Goal: Task Accomplishment & Management: Manage account settings

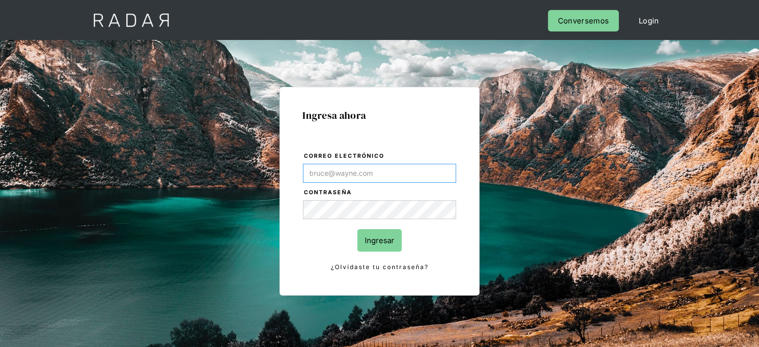
type input "[EMAIL_ADDRESS][PERSON_NAME][DOMAIN_NAME]"
click at [387, 242] on input "Ingresar" at bounding box center [379, 240] width 44 height 22
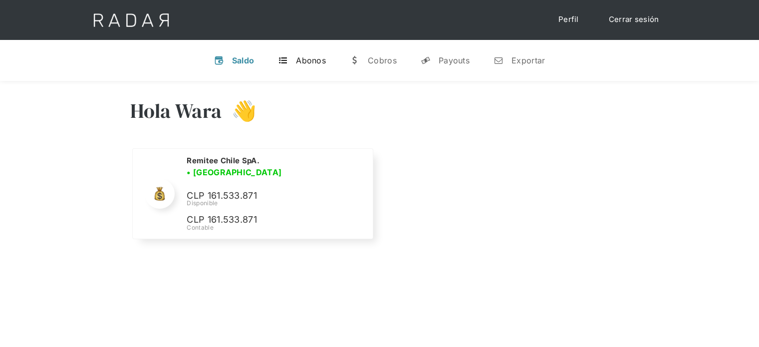
click at [306, 68] on link "t Abonos" at bounding box center [302, 60] width 64 height 26
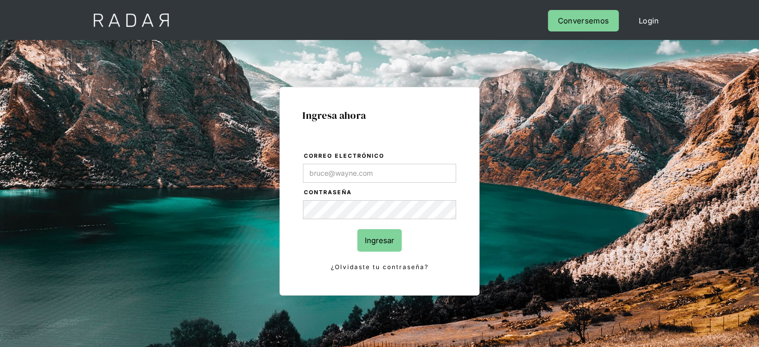
type input "[EMAIL_ADDRESS][PERSON_NAME][DOMAIN_NAME]"
click at [375, 244] on input "Ingresar" at bounding box center [379, 240] width 44 height 22
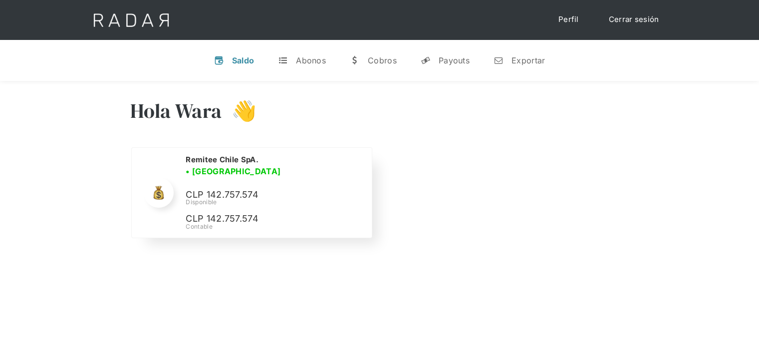
click at [135, 213] on div "Remitee Chile SpA. • Conectada • Desconectada CLP 142.757.574 Disponible CLP 14…" at bounding box center [251, 193] width 239 height 90
click at [92, 187] on div "Hola Wara 👋 Cargando tus cuentas... Nombre de la empresa • Conectada • Desconec…" at bounding box center [379, 170] width 759 height 179
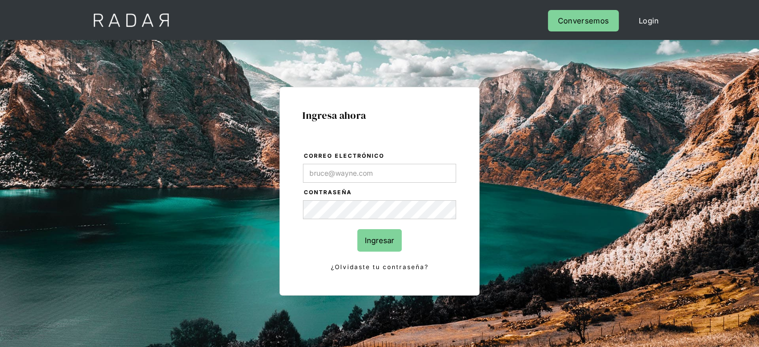
type input "[EMAIL_ADDRESS][PERSON_NAME][DOMAIN_NAME]"
click at [395, 237] on input "Ingresar" at bounding box center [379, 240] width 44 height 22
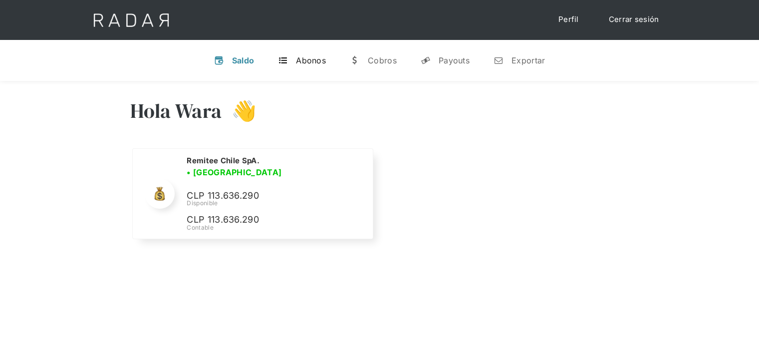
click at [298, 56] on div "Abonos" at bounding box center [311, 60] width 30 height 10
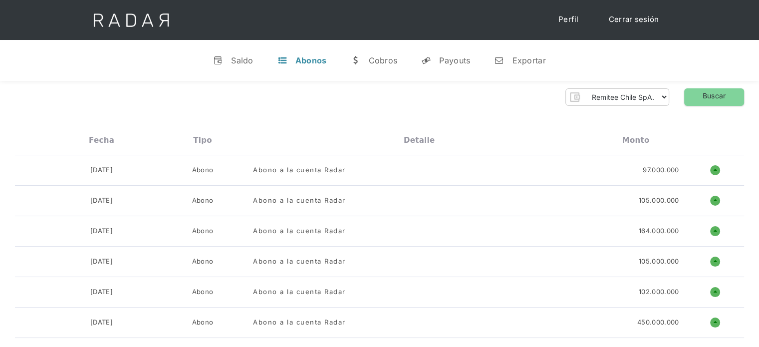
click at [16, 64] on div "v Saldo t Abonos w Cobros y Payouts n Exportar" at bounding box center [379, 60] width 759 height 41
click at [691, 69] on div "v Saldo t Abonos w Cobros y Payouts n Exportar" at bounding box center [379, 60] width 759 height 41
